Goal: Task Accomplishment & Management: Use online tool/utility

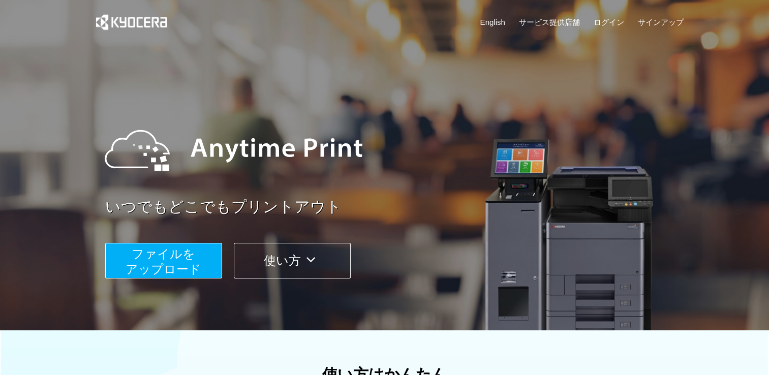
click at [183, 262] on span "ファイルを ​​アップロード" at bounding box center [163, 261] width 76 height 29
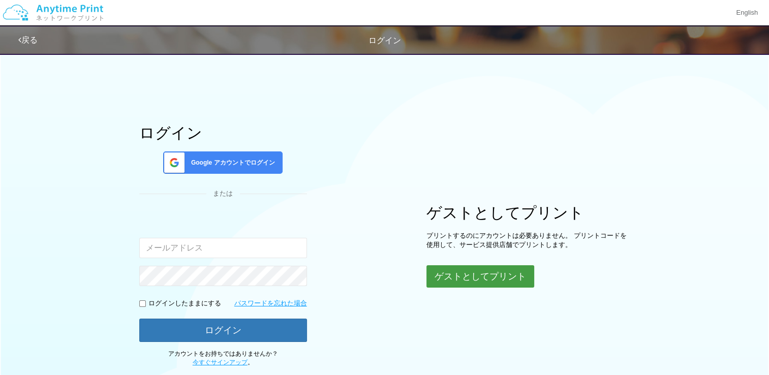
click at [513, 272] on button "ゲストとしてプリント" at bounding box center [480, 276] width 108 height 22
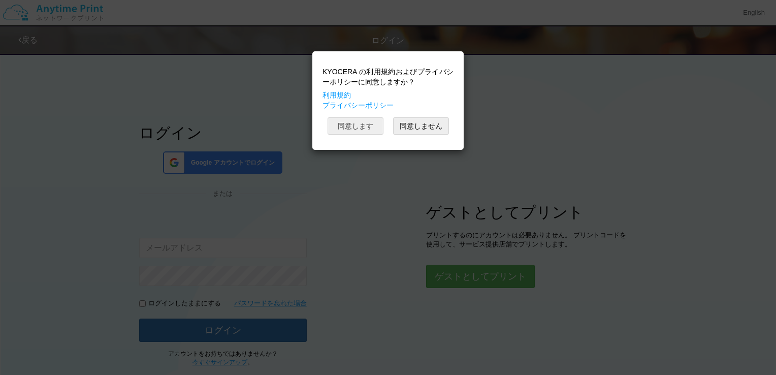
click at [366, 121] on button "同意します" at bounding box center [356, 125] width 56 height 17
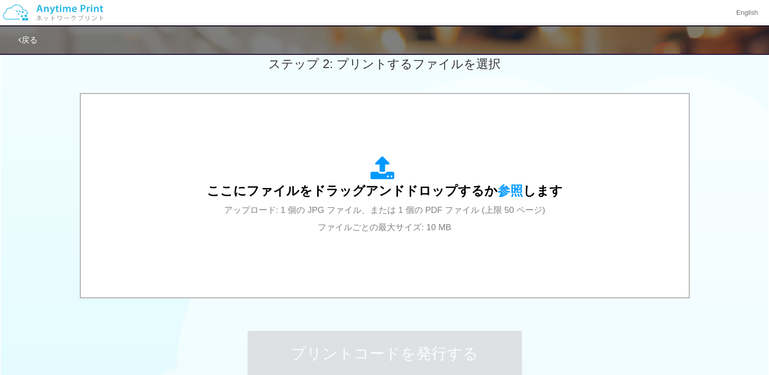
scroll to position [294, 0]
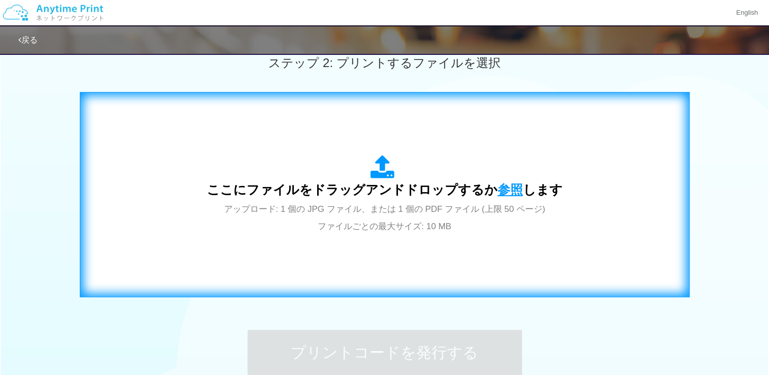
click at [508, 191] on span "参照" at bounding box center [509, 189] width 25 height 14
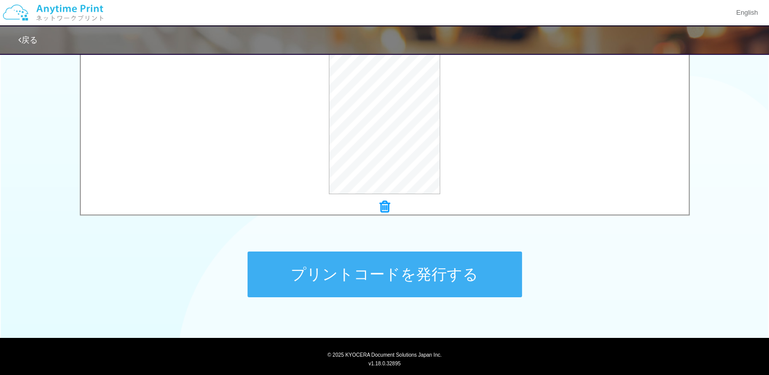
scroll to position [397, 0]
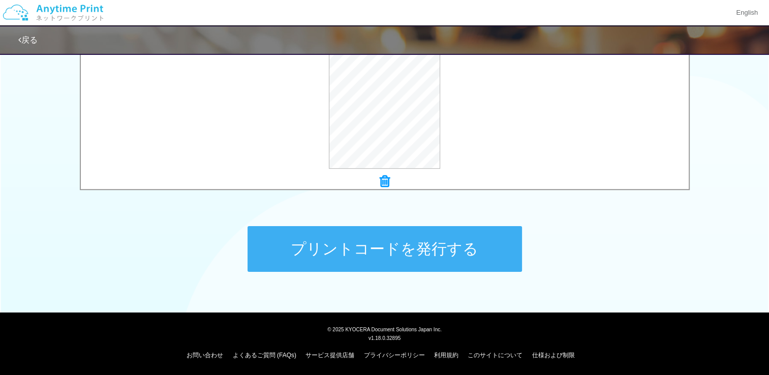
click at [405, 243] on button "プリントコードを発行する" at bounding box center [384, 249] width 274 height 46
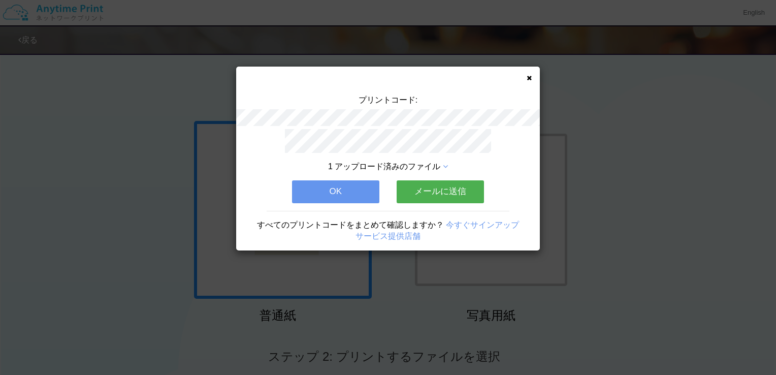
click at [417, 188] on button "メールに送信" at bounding box center [440, 191] width 87 height 22
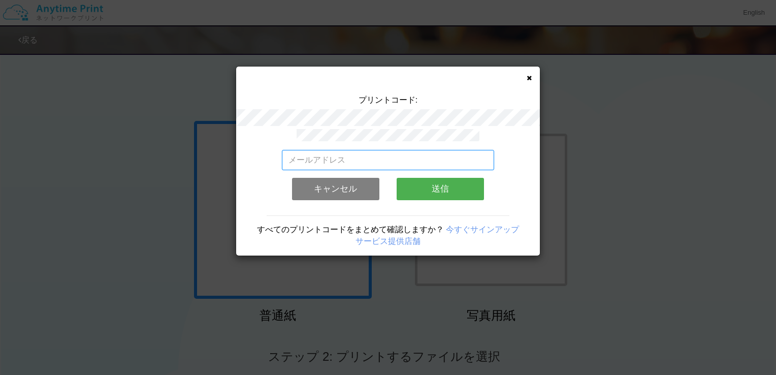
click at [329, 151] on input "email" at bounding box center [388, 160] width 213 height 20
type input "[EMAIL_ADDRESS][DOMAIN_NAME]"
click at [433, 186] on button "送信" at bounding box center [440, 189] width 87 height 22
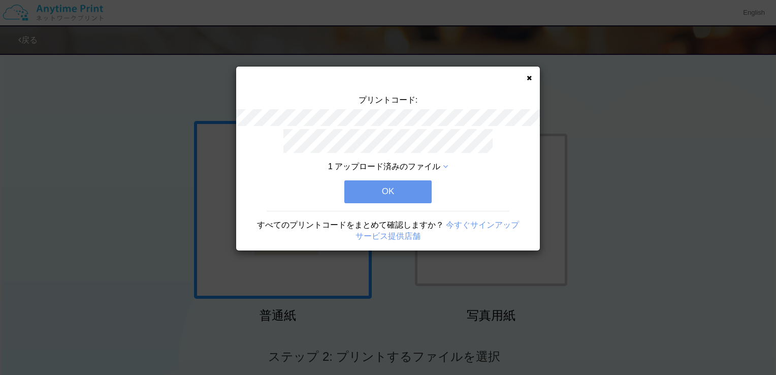
click at [391, 186] on button "OK" at bounding box center [387, 191] width 87 height 22
